Goal: Information Seeking & Learning: Learn about a topic

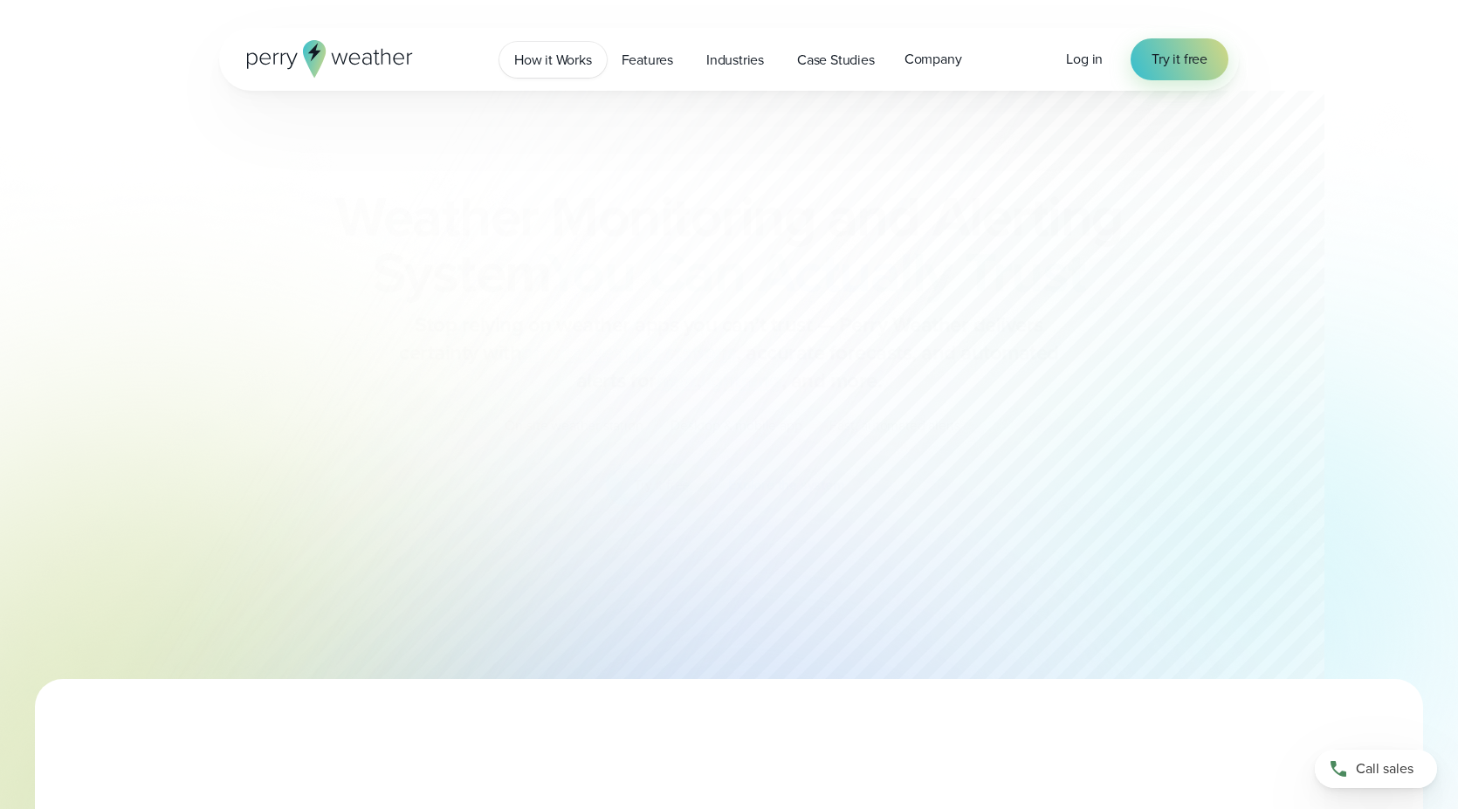
click at [556, 65] on span "How it Works" at bounding box center [553, 60] width 78 height 21
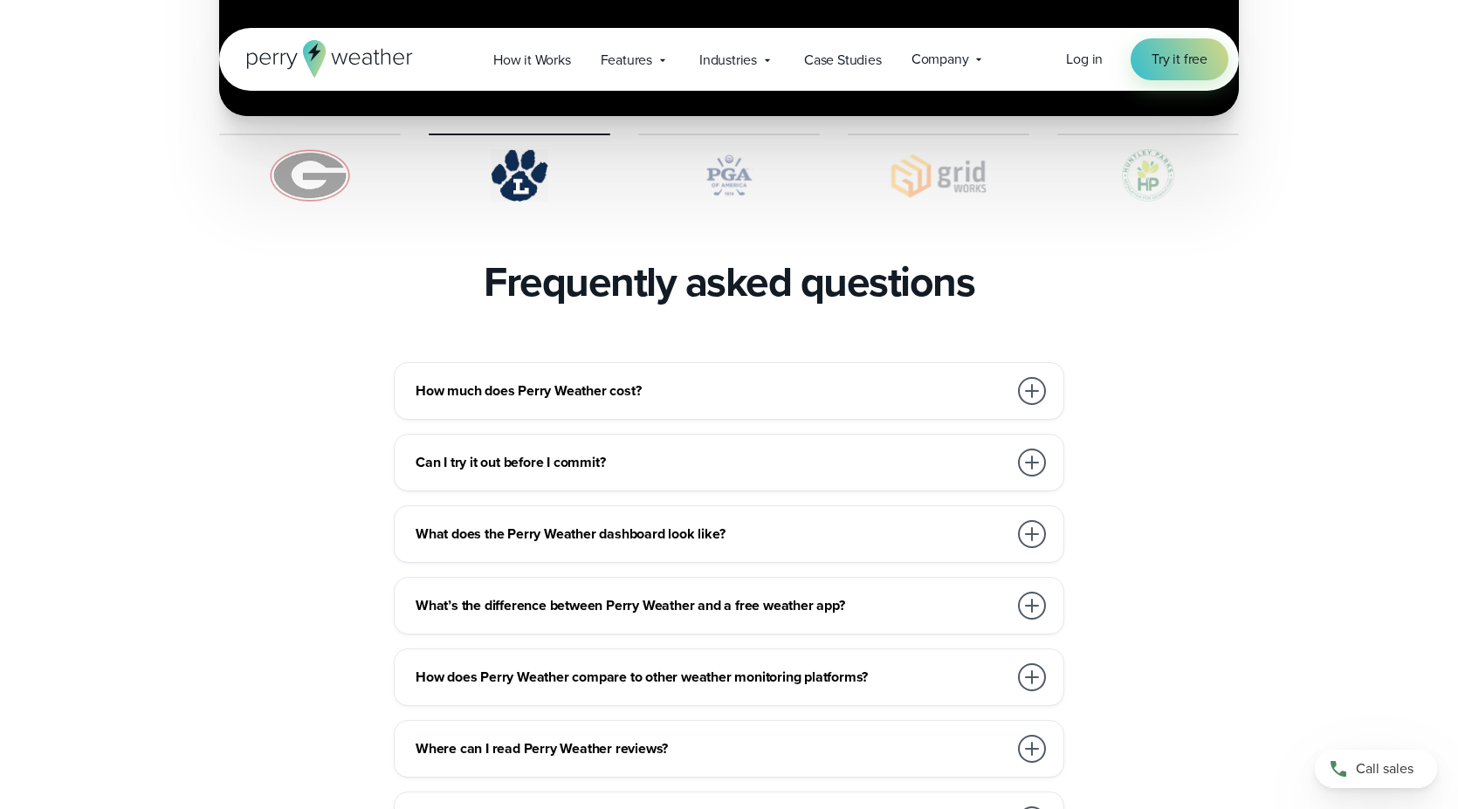
scroll to position [3740, 0]
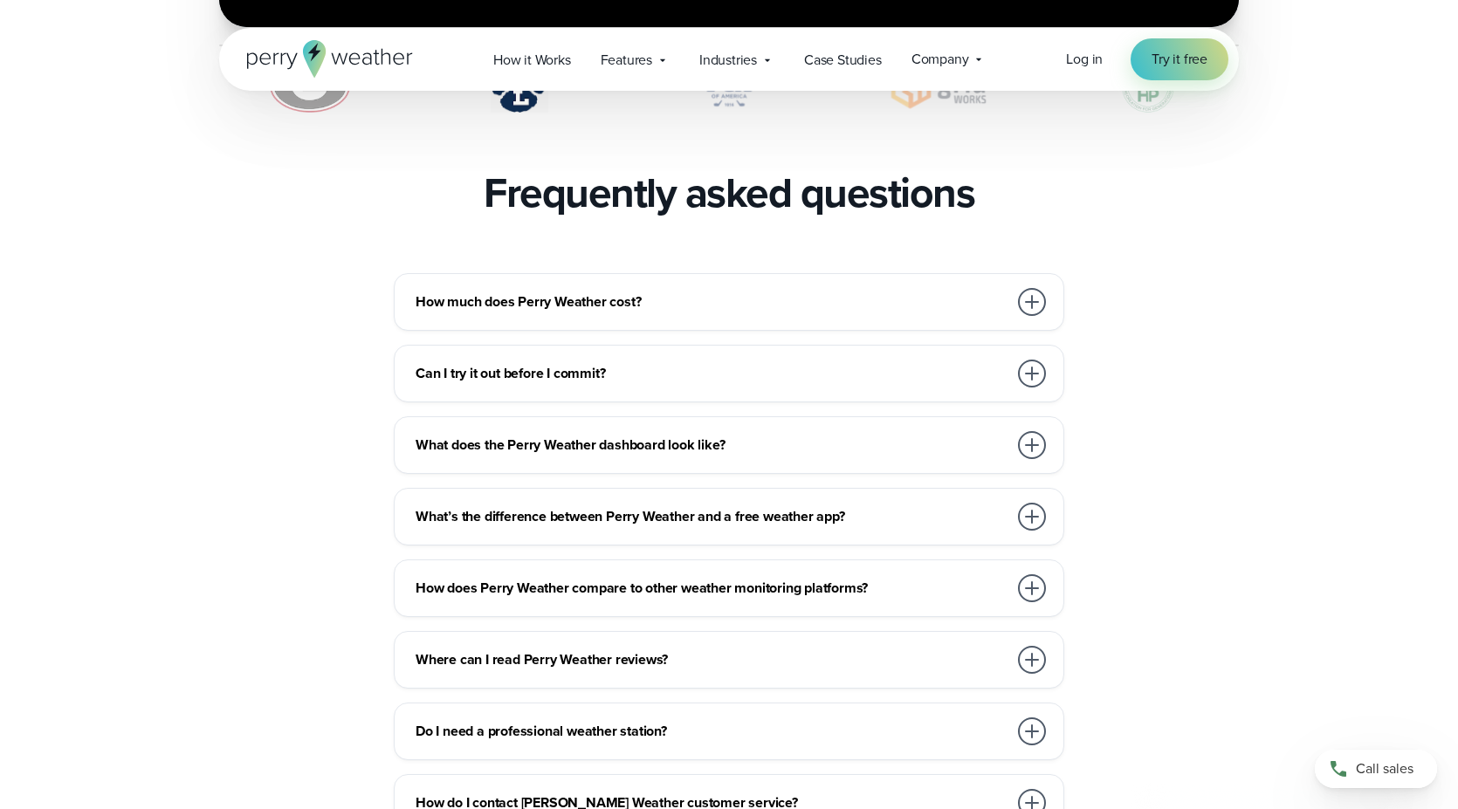
click at [770, 435] on h3 "What does the Perry Weather dashboard look like?" at bounding box center [712, 445] width 592 height 21
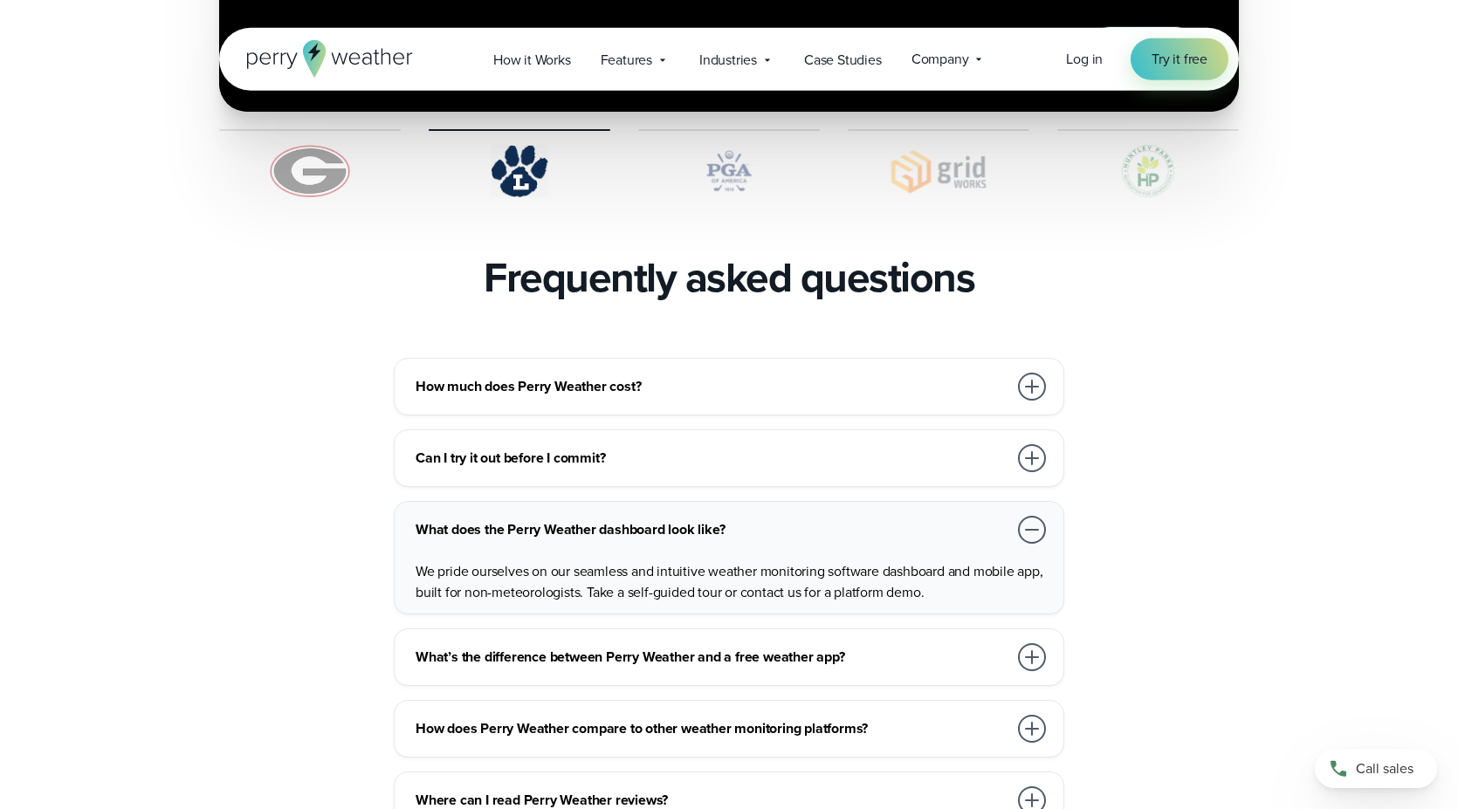
scroll to position [3651, 0]
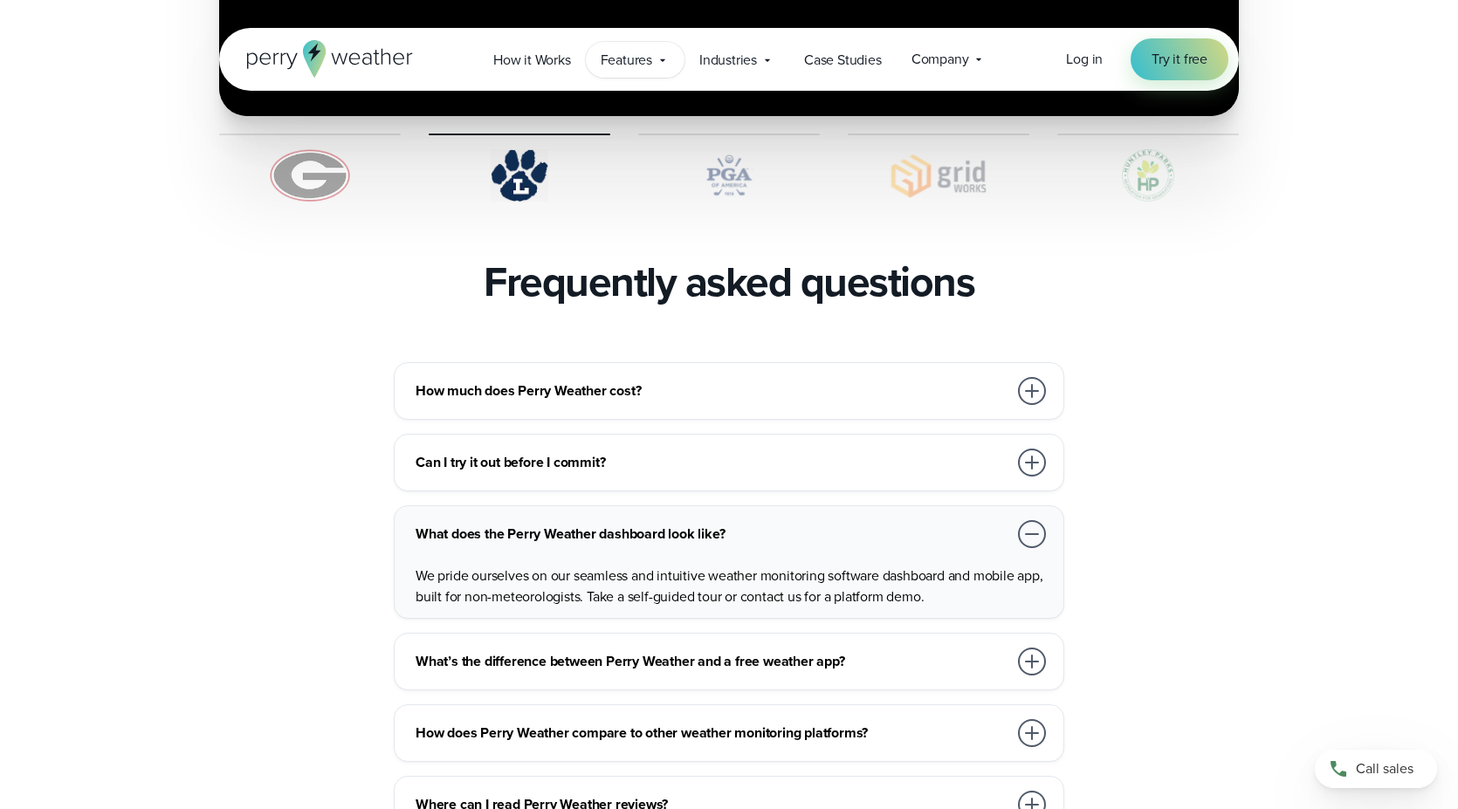
click at [648, 60] on span "Features" at bounding box center [627, 60] width 52 height 21
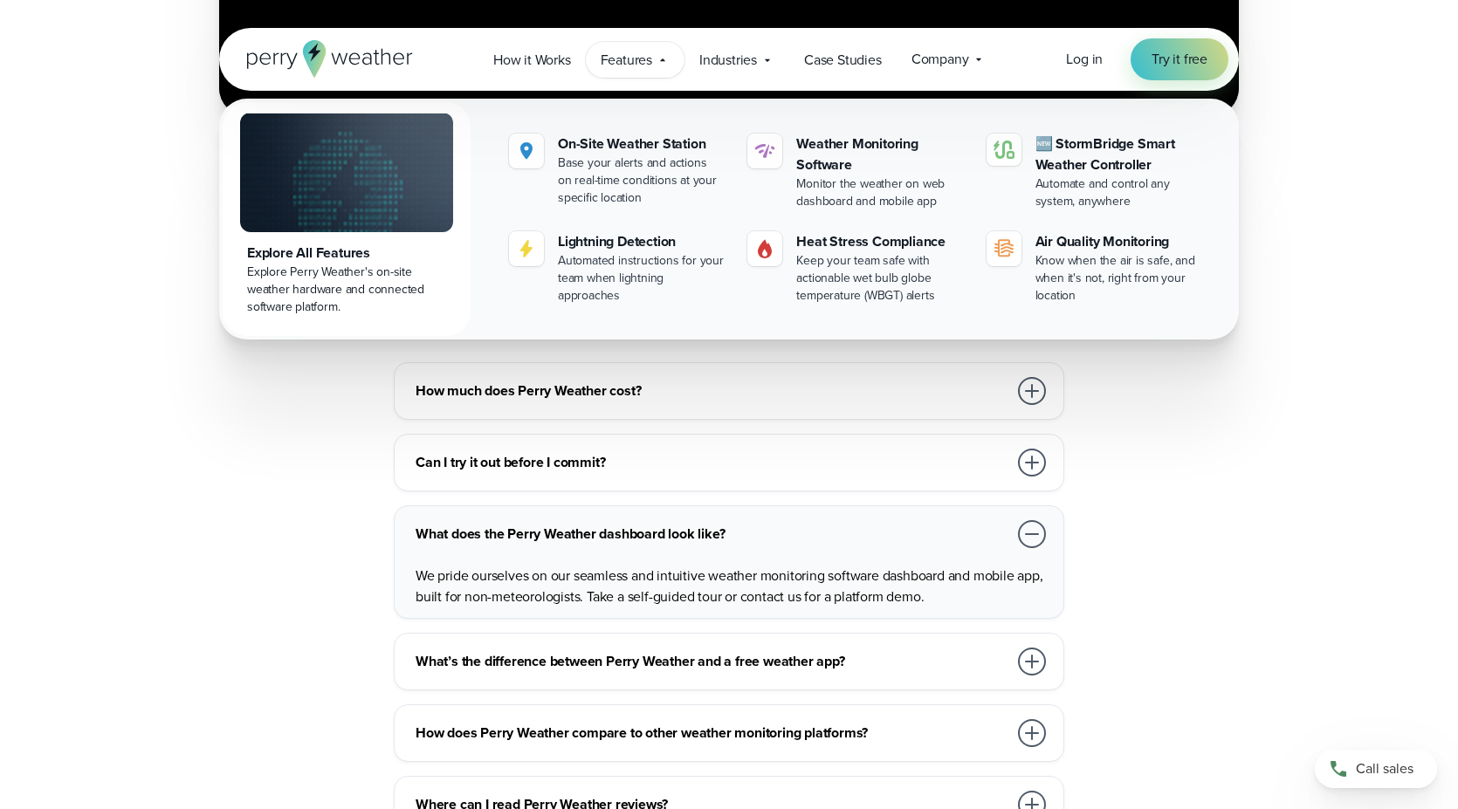
click at [379, 278] on div "Explore Perry Weather's on-site weather hardware and connected software platfor…" at bounding box center [346, 290] width 199 height 52
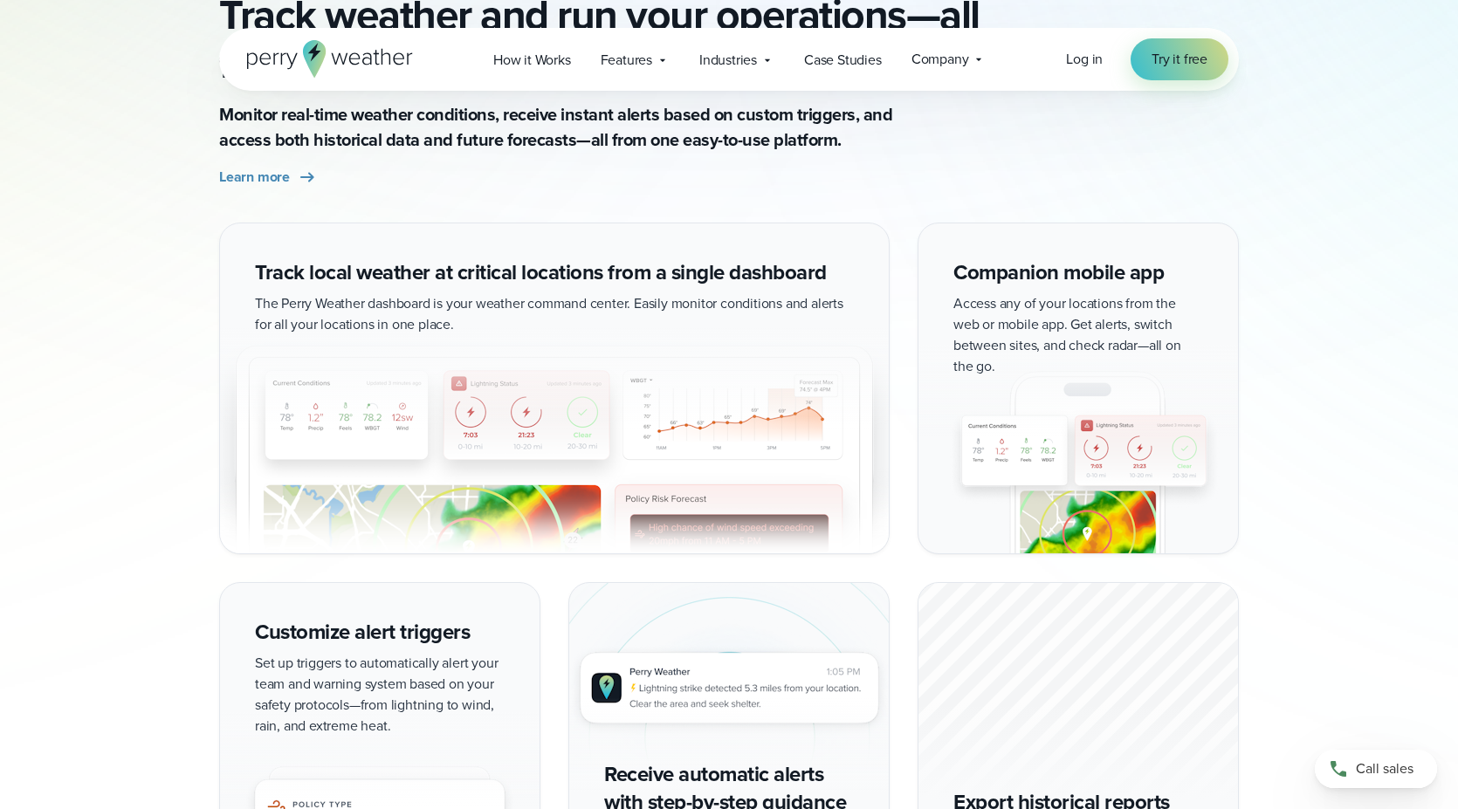
scroll to position [1603, 0]
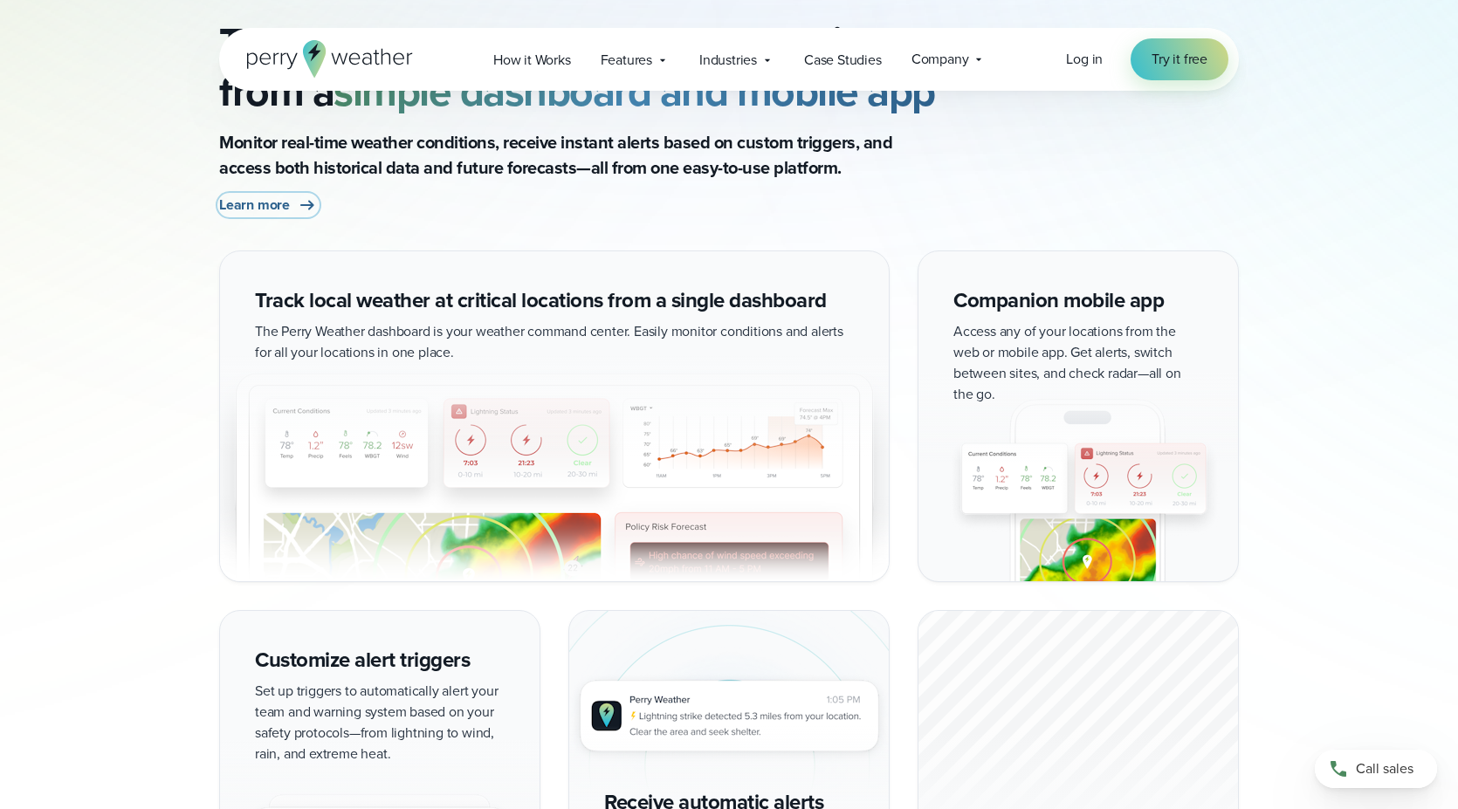
click at [285, 198] on span "Learn more" at bounding box center [254, 205] width 71 height 21
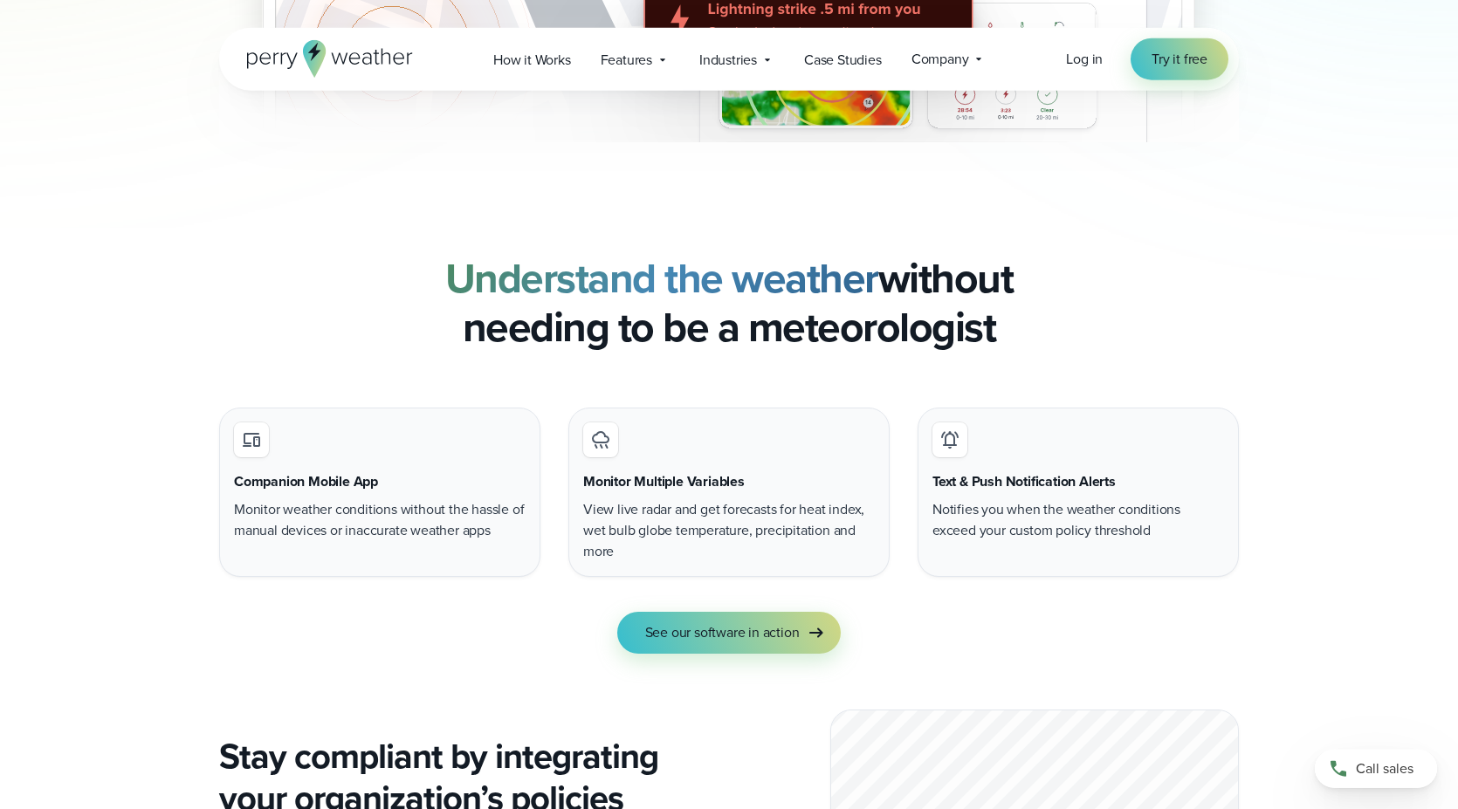
scroll to position [1336, 0]
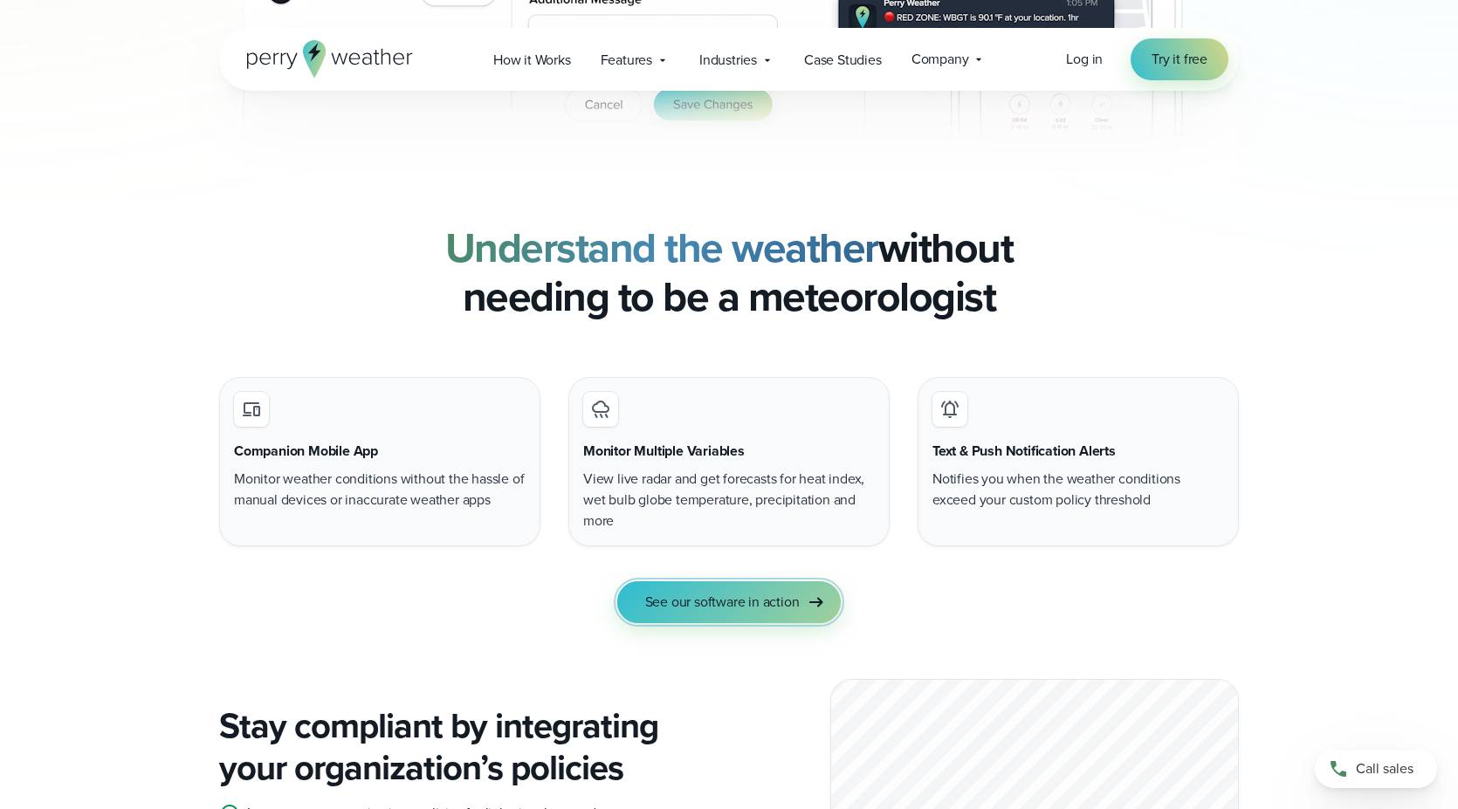
click at [728, 602] on span "See our software in action" at bounding box center [722, 602] width 155 height 21
